Goal: Task Accomplishment & Management: Use online tool/utility

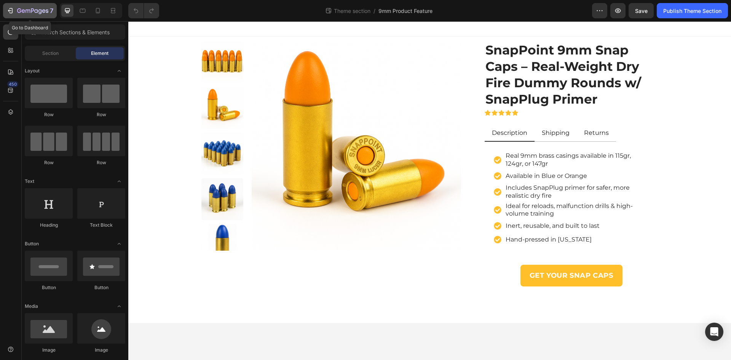
click at [23, 11] on icon "button" at bounding box center [32, 11] width 31 height 6
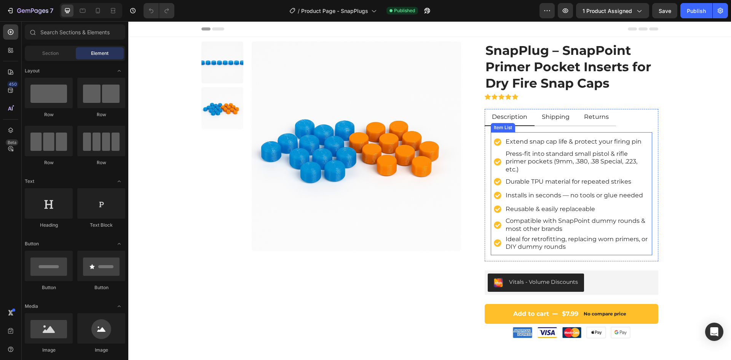
scroll to position [38, 0]
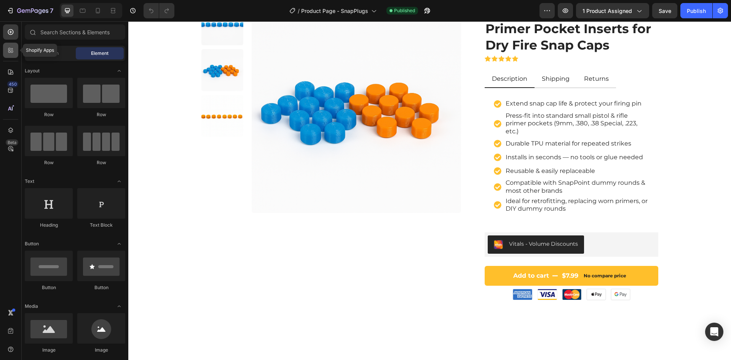
click at [8, 54] on icon at bounding box center [11, 50] width 8 height 8
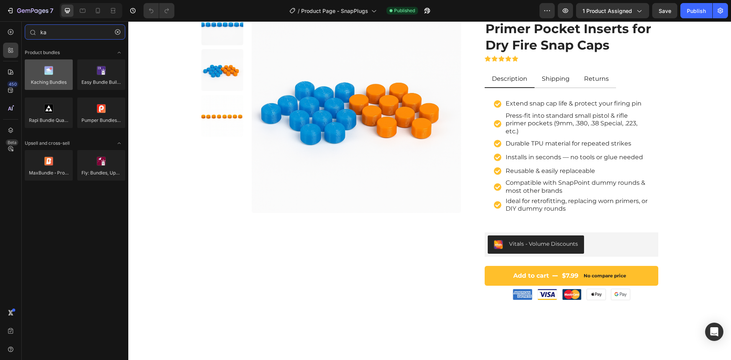
type input "ka"
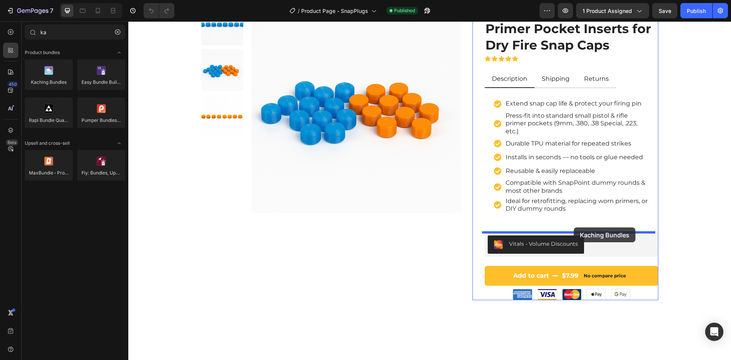
drag, startPoint x: 177, startPoint y: 102, endPoint x: 574, endPoint y: 228, distance: 416.1
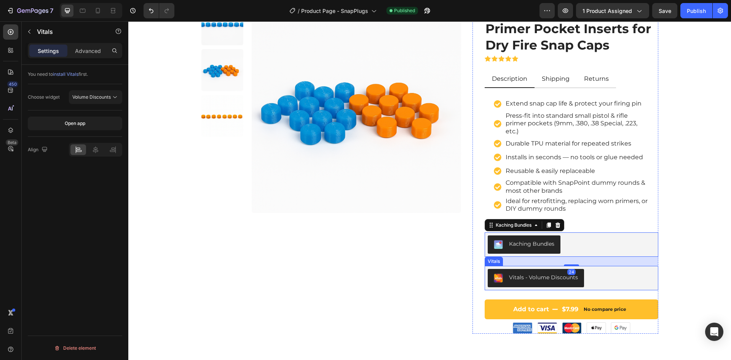
click at [600, 281] on div "Vitals - Volume Discounts" at bounding box center [572, 278] width 168 height 18
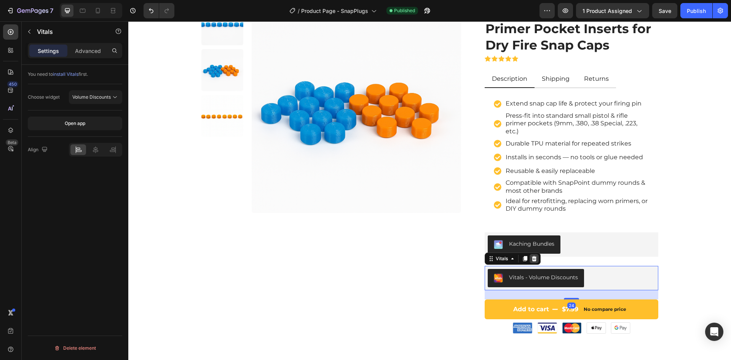
click at [532, 261] on icon at bounding box center [534, 258] width 5 height 5
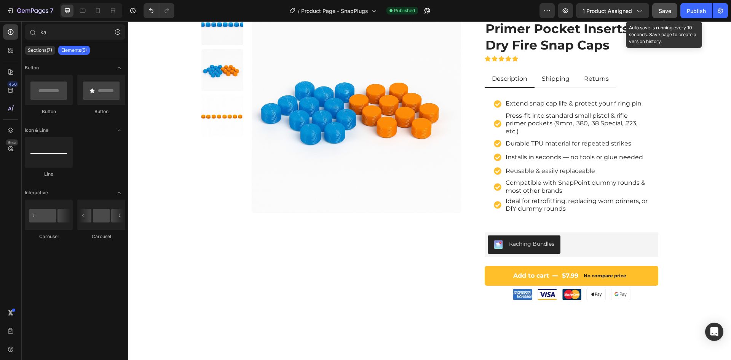
click at [664, 11] on span "Save" at bounding box center [665, 11] width 13 height 6
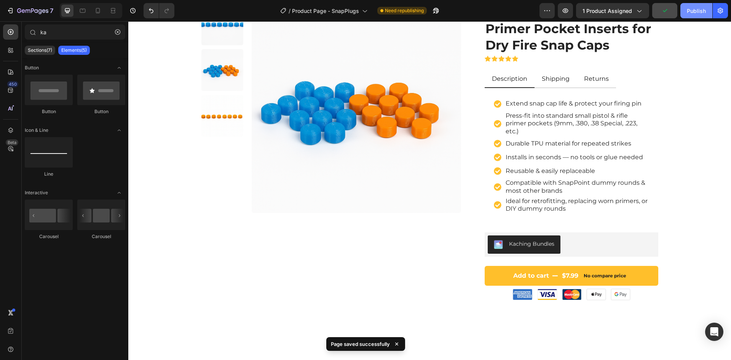
click at [694, 11] on div "Publish" at bounding box center [696, 11] width 19 height 8
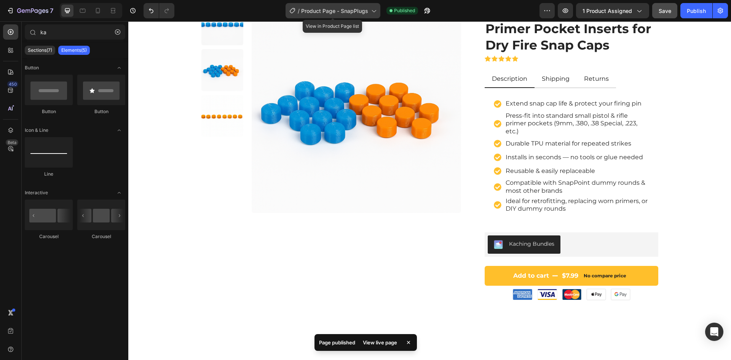
click at [355, 10] on span "Product Page - SnapPlugs" at bounding box center [334, 11] width 67 height 8
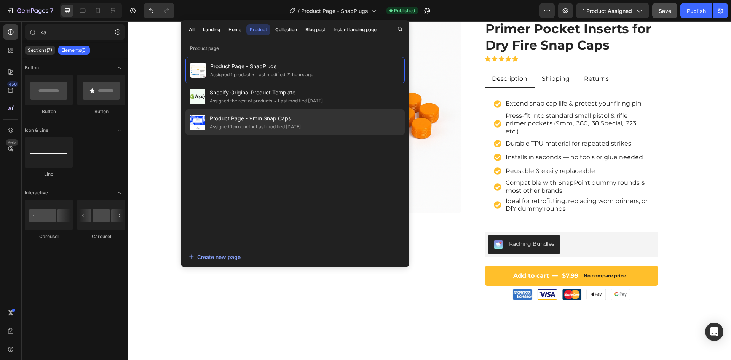
click at [274, 120] on span "Product Page - 9mm Snap Caps" at bounding box center [255, 118] width 91 height 9
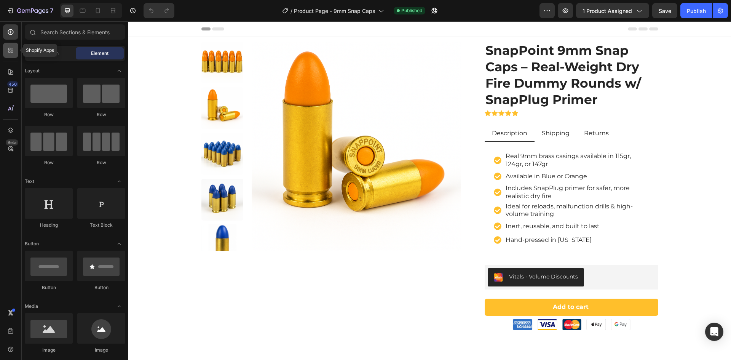
click at [12, 52] on icon at bounding box center [12, 52] width 2 height 2
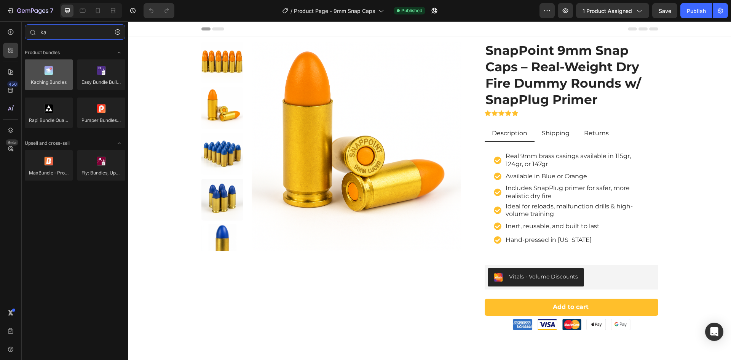
type input "ka"
drag, startPoint x: 43, startPoint y: 84, endPoint x: 28, endPoint y: 50, distance: 36.8
click at [28, 50] on div "Product bundles Kaching Bundles Easy Bundle Builder | SkaiLama Rapi Bundle Quan…" at bounding box center [75, 120] width 107 height 154
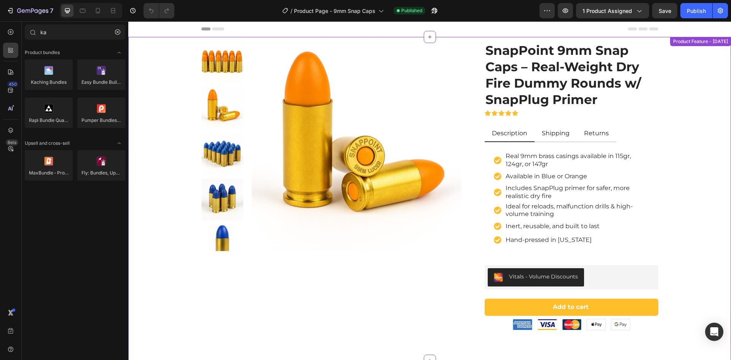
click at [427, 252] on div "Product Images" at bounding box center [331, 186] width 260 height 289
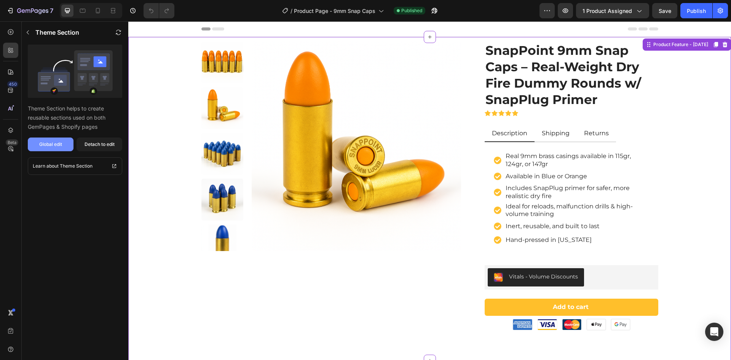
click at [56, 146] on div "Global edit" at bounding box center [50, 144] width 23 height 7
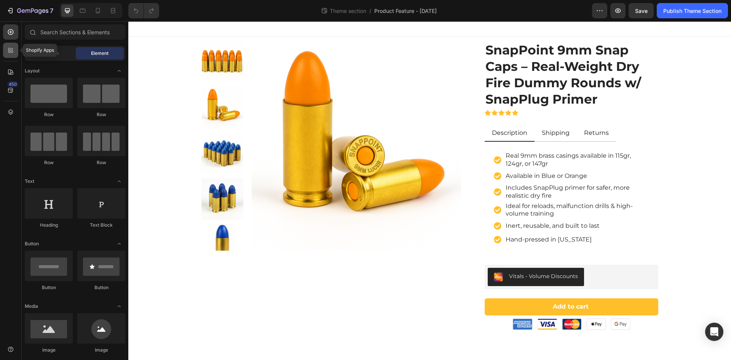
click at [10, 54] on div at bounding box center [10, 50] width 15 height 15
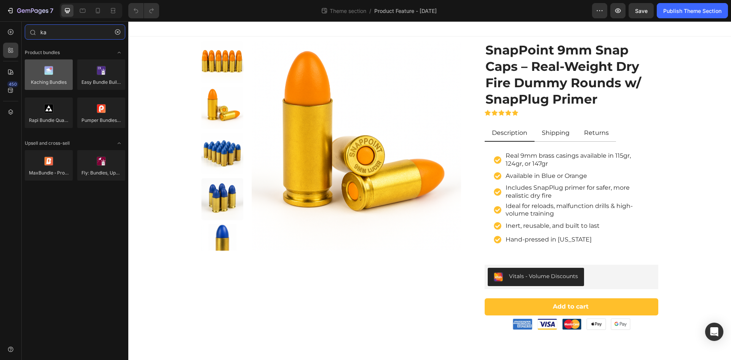
type input "ka"
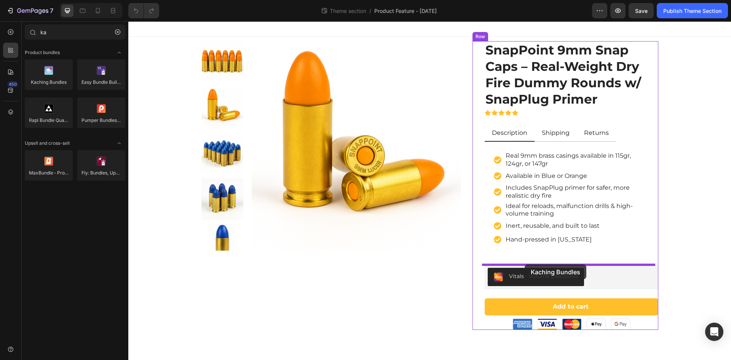
drag, startPoint x: 176, startPoint y: 93, endPoint x: 525, endPoint y: 264, distance: 389.0
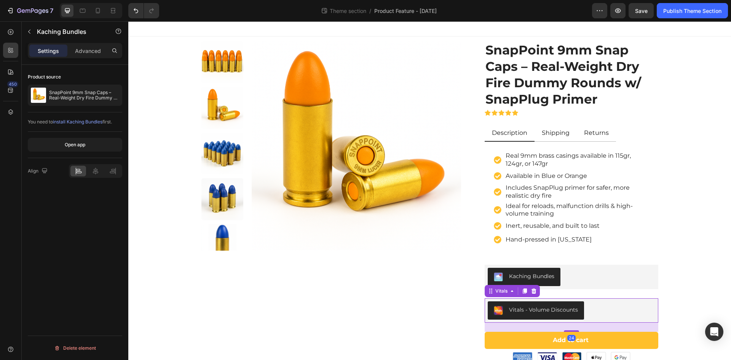
click at [595, 312] on div "Vitals - Volume Discounts" at bounding box center [572, 310] width 168 height 18
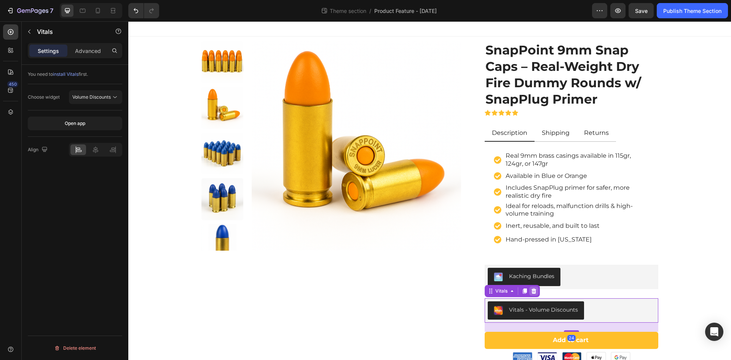
click at [532, 292] on icon at bounding box center [534, 290] width 5 height 5
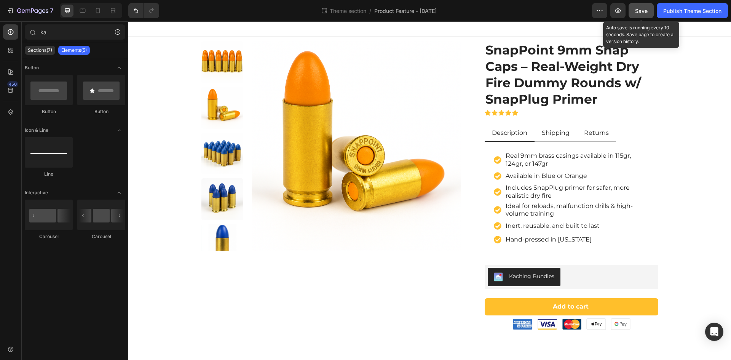
click at [640, 12] on span "Save" at bounding box center [641, 11] width 13 height 6
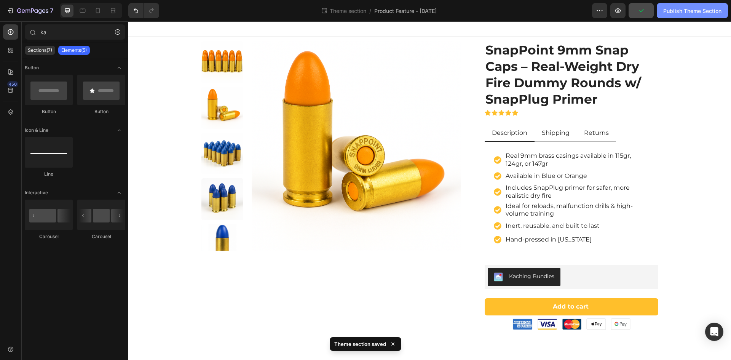
click at [692, 8] on div "Publish Theme Section" at bounding box center [692, 11] width 58 height 8
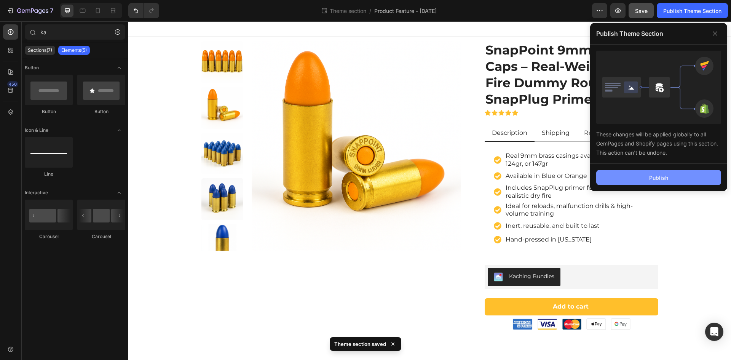
click at [657, 176] on div "Publish" at bounding box center [658, 178] width 19 height 8
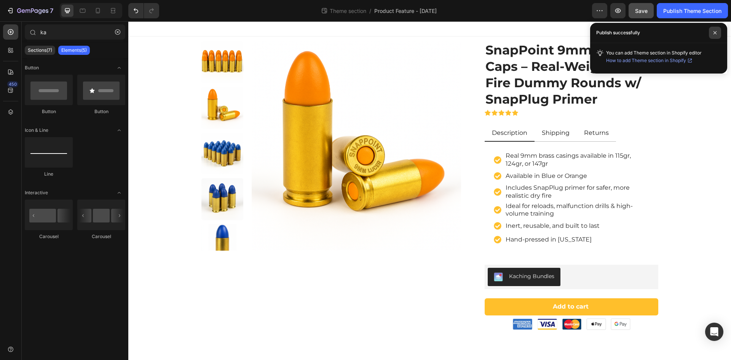
click at [716, 32] on icon at bounding box center [715, 32] width 3 height 3
